Goal: Find specific page/section: Find specific page/section

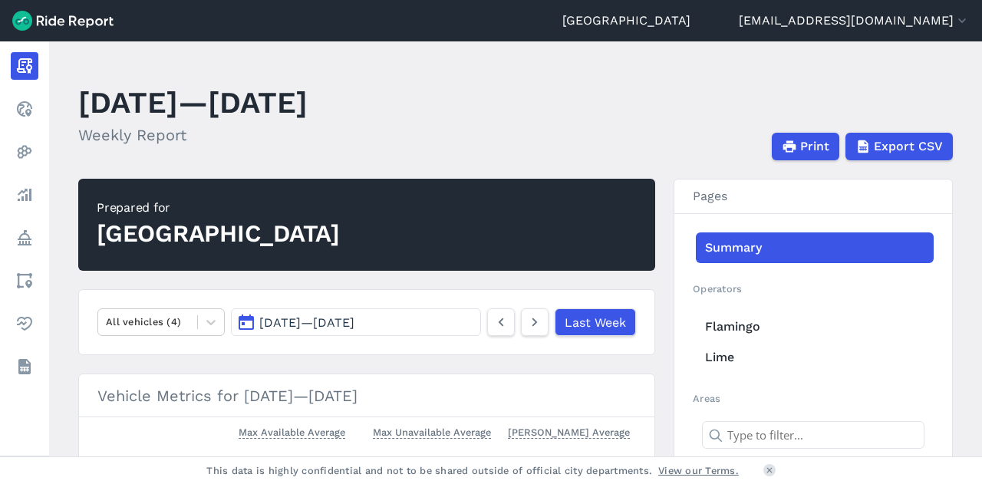
click at [680, 127] on header "[DATE]—[DATE] Weekly Report Print Export CSV" at bounding box center [524, 119] width 893 height 82
click at [600, 127] on header "[DATE]—[DATE] Weekly Report Print Export CSV" at bounding box center [524, 119] width 893 height 82
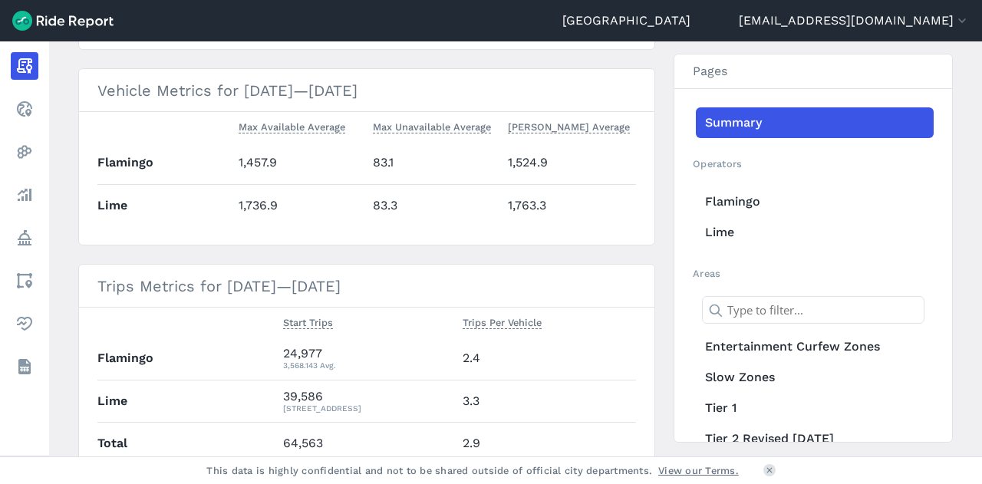
scroll to position [307, 0]
click at [391, 271] on h3 "Trips Metrics for [DATE]—[DATE]" at bounding box center [366, 284] width 575 height 43
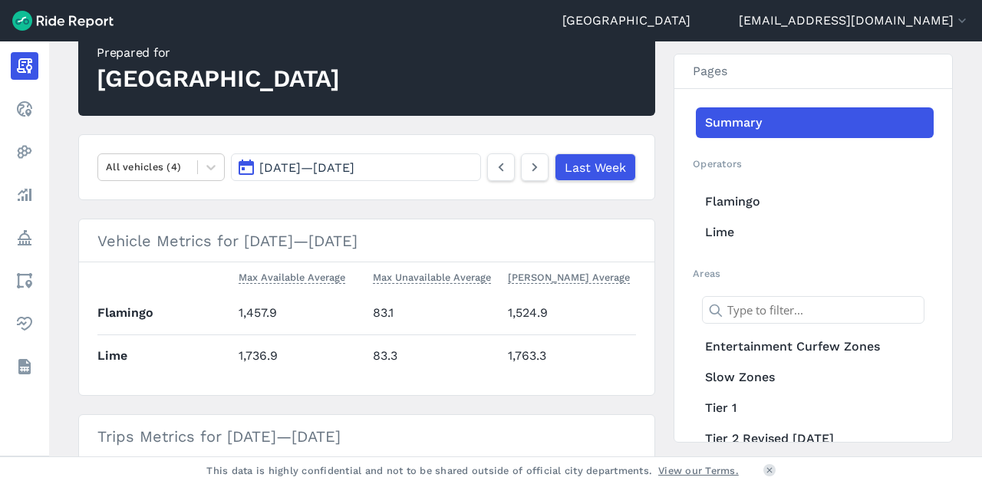
scroll to position [0, 0]
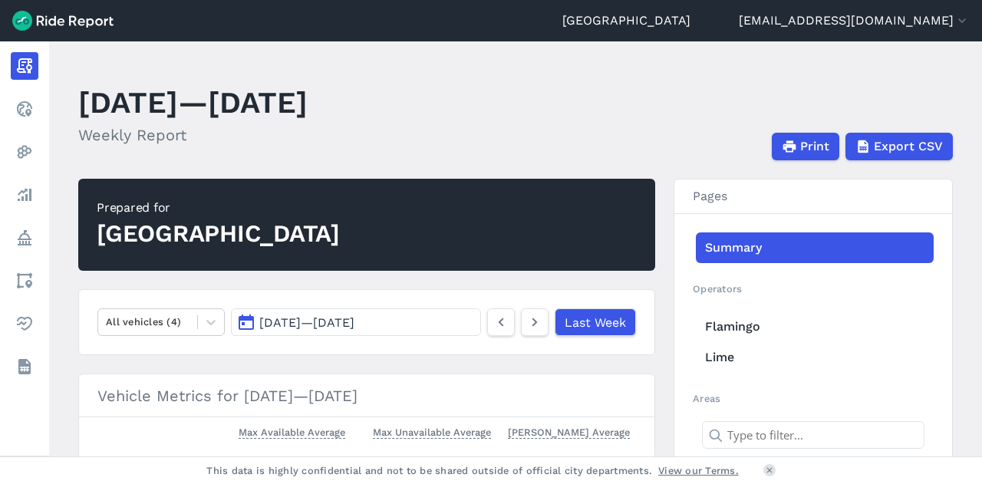
click at [354, 320] on span "[DATE] — [DATE]" at bounding box center [306, 322] width 95 height 15
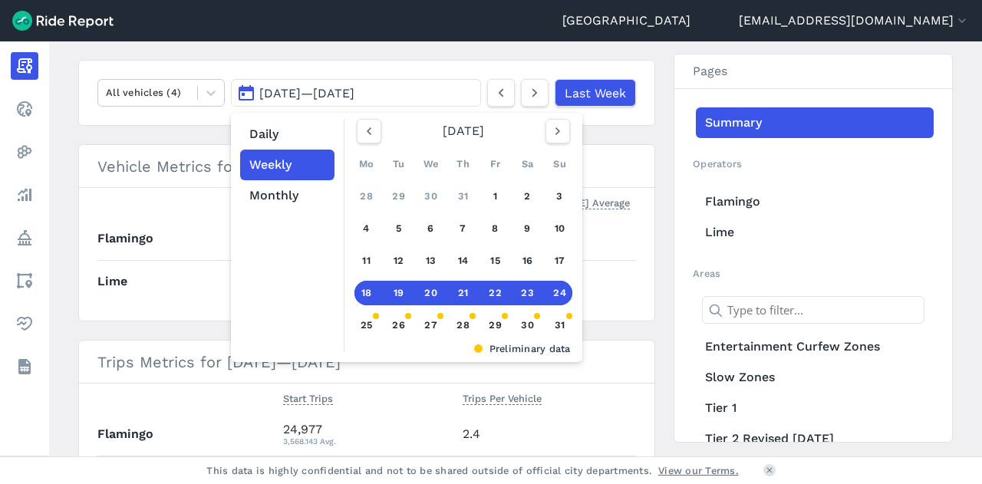
scroll to position [307, 0]
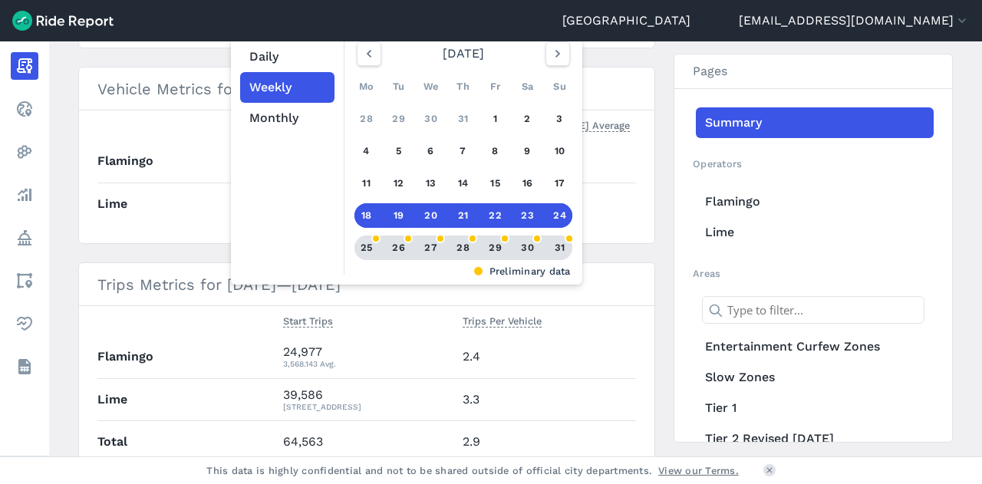
click at [362, 250] on div "25" at bounding box center [366, 248] width 25 height 25
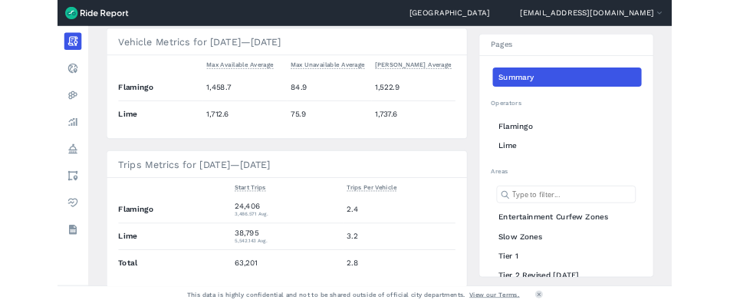
scroll to position [466, 0]
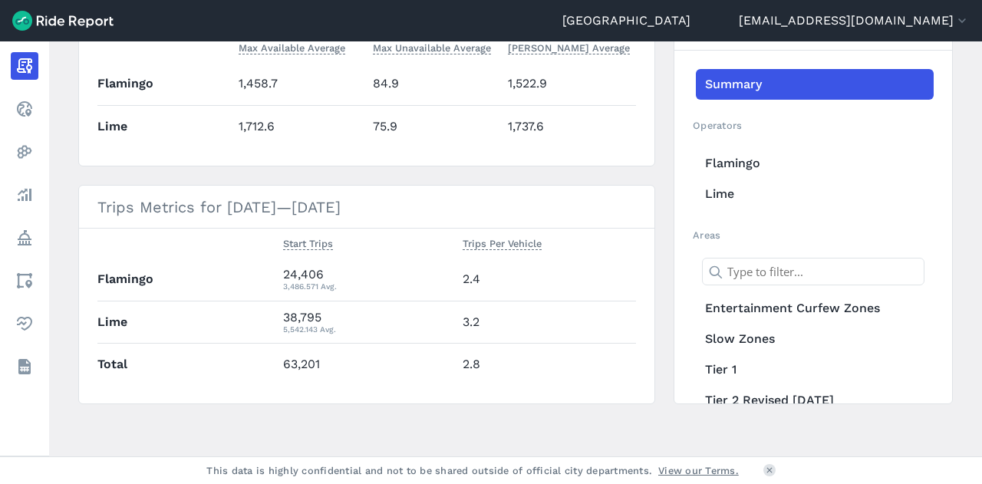
click at [356, 375] on td "63,201" at bounding box center [367, 364] width 180 height 42
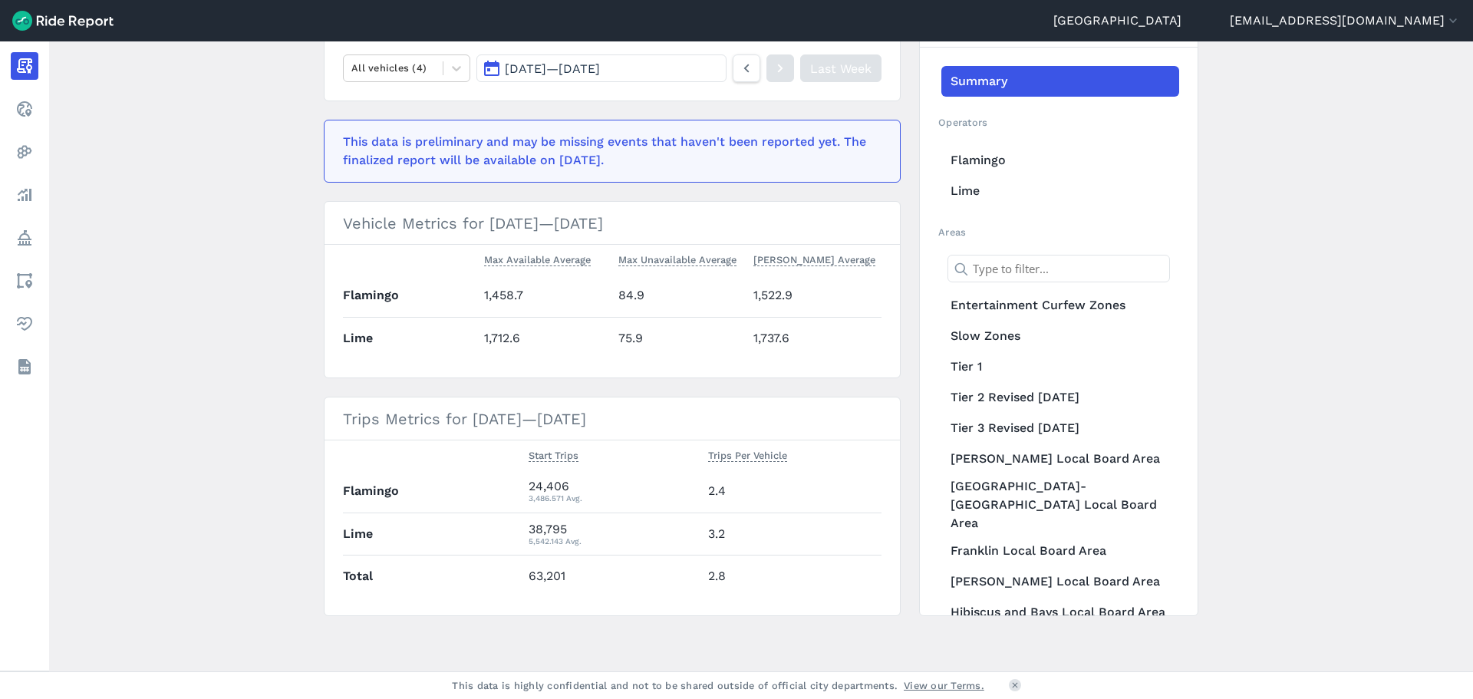
scroll to position [100, 0]
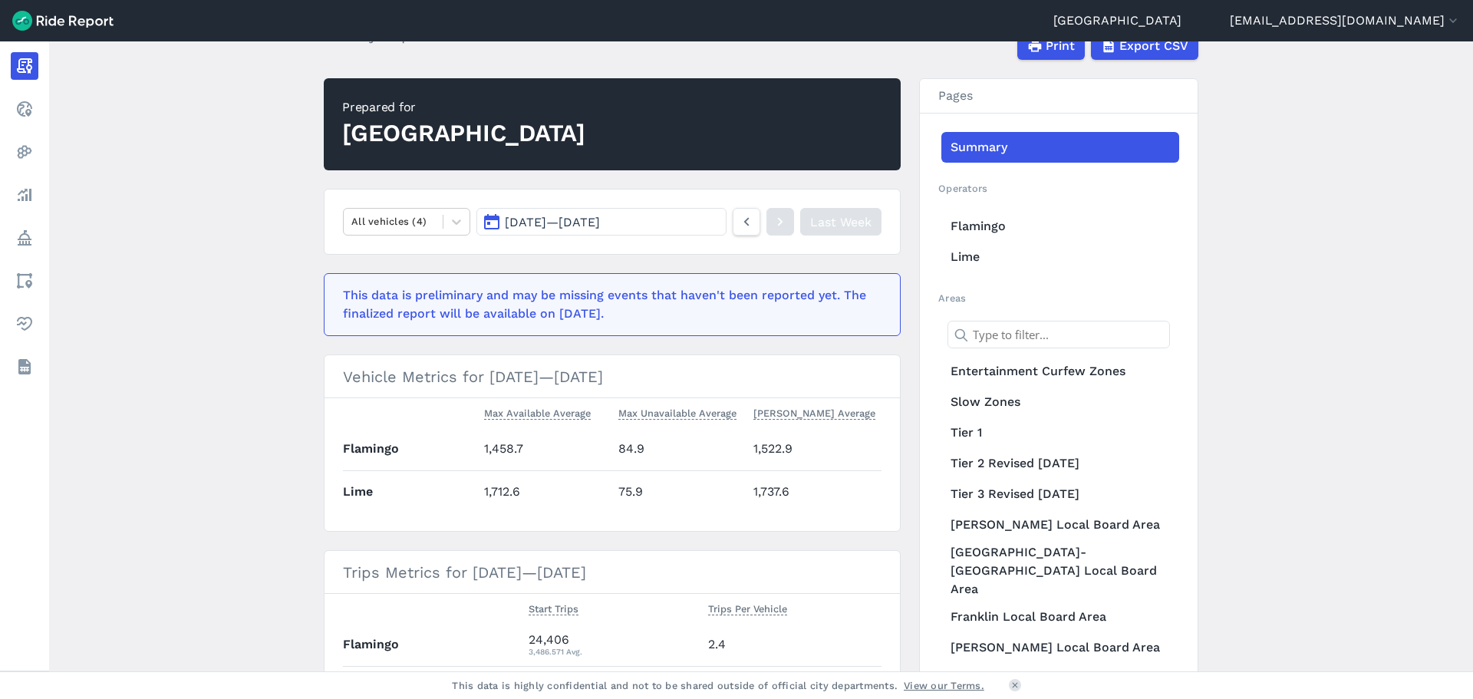
click at [173, 142] on main "[DATE]—[DATE] Weekly Report Print Export CSV Prepared for Auckland All vehicles…" at bounding box center [761, 356] width 1424 height 630
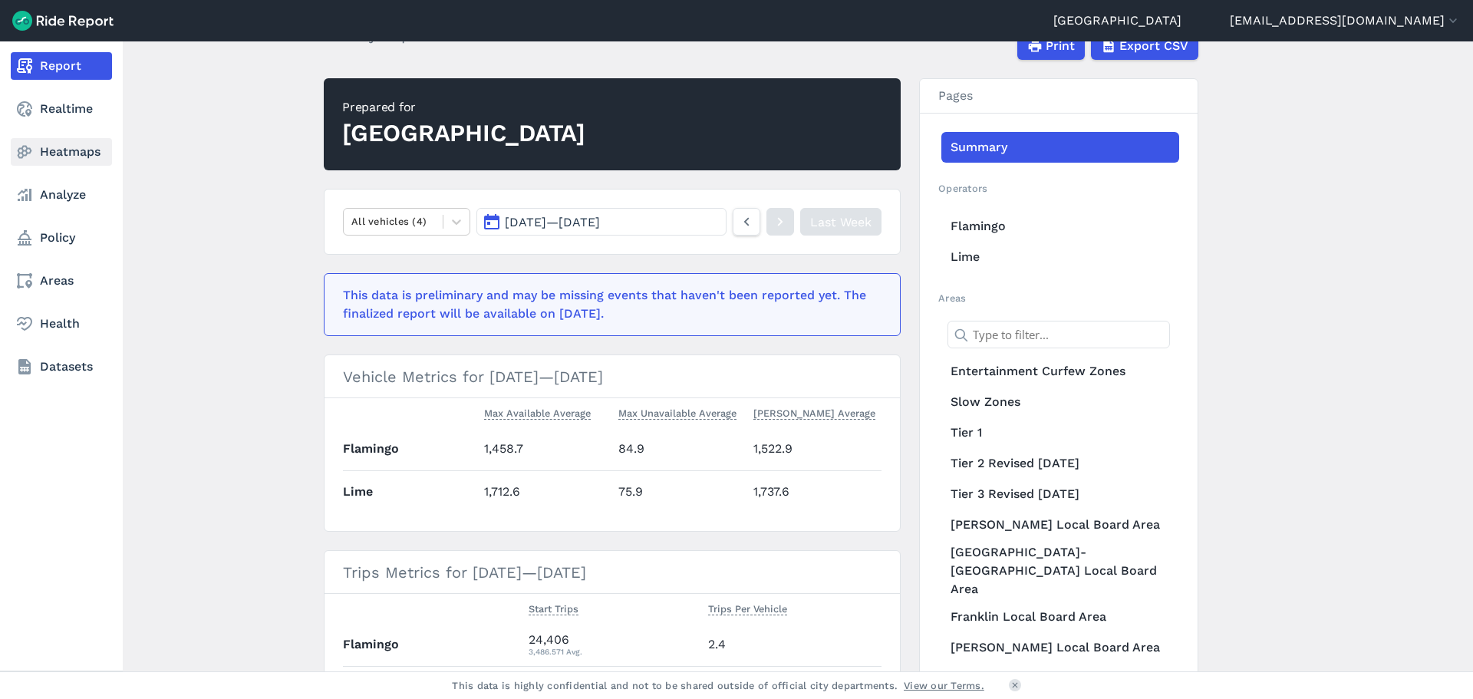
click at [38, 152] on link "Heatmaps" at bounding box center [61, 152] width 101 height 28
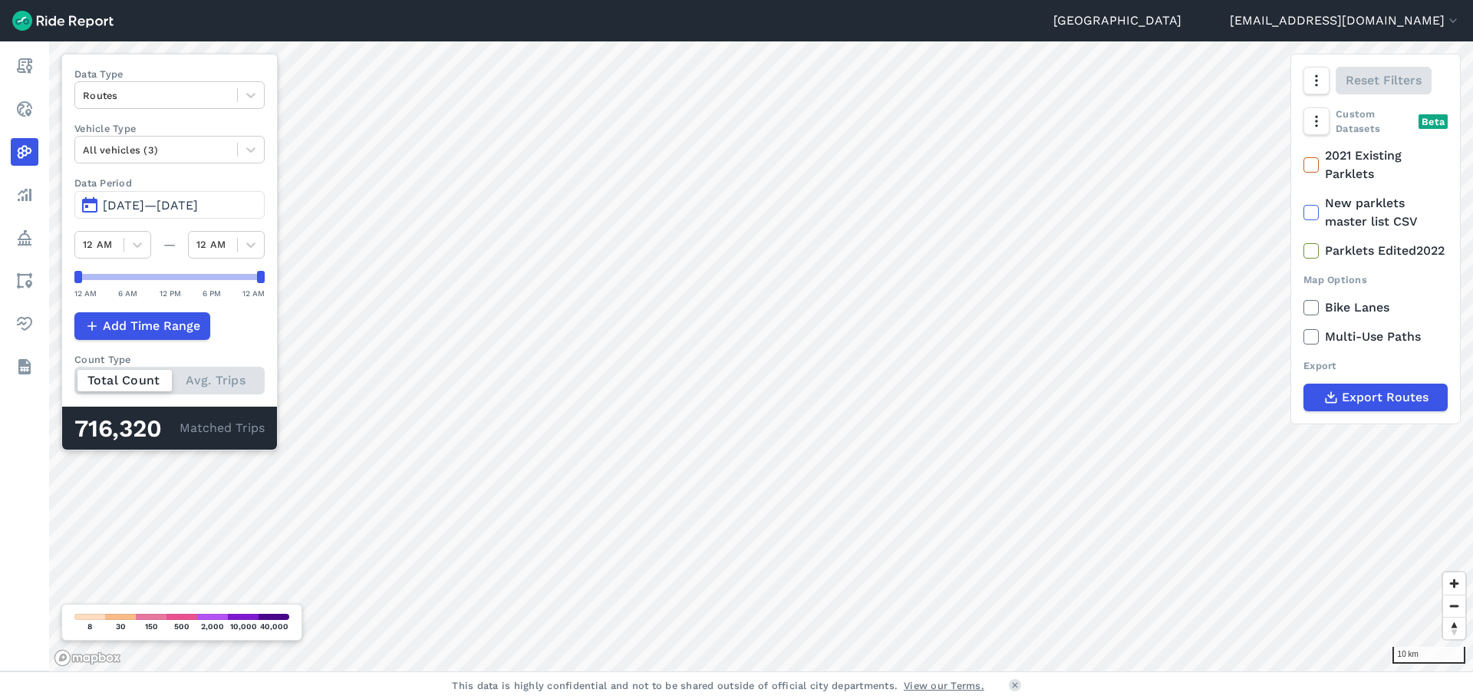
drag, startPoint x: 41, startPoint y: 107, endPoint x: 206, endPoint y: 9, distance: 191.3
click at [38, 107] on link "Realtime" at bounding box center [25, 109] width 28 height 28
